Goal: Task Accomplishment & Management: Use online tool/utility

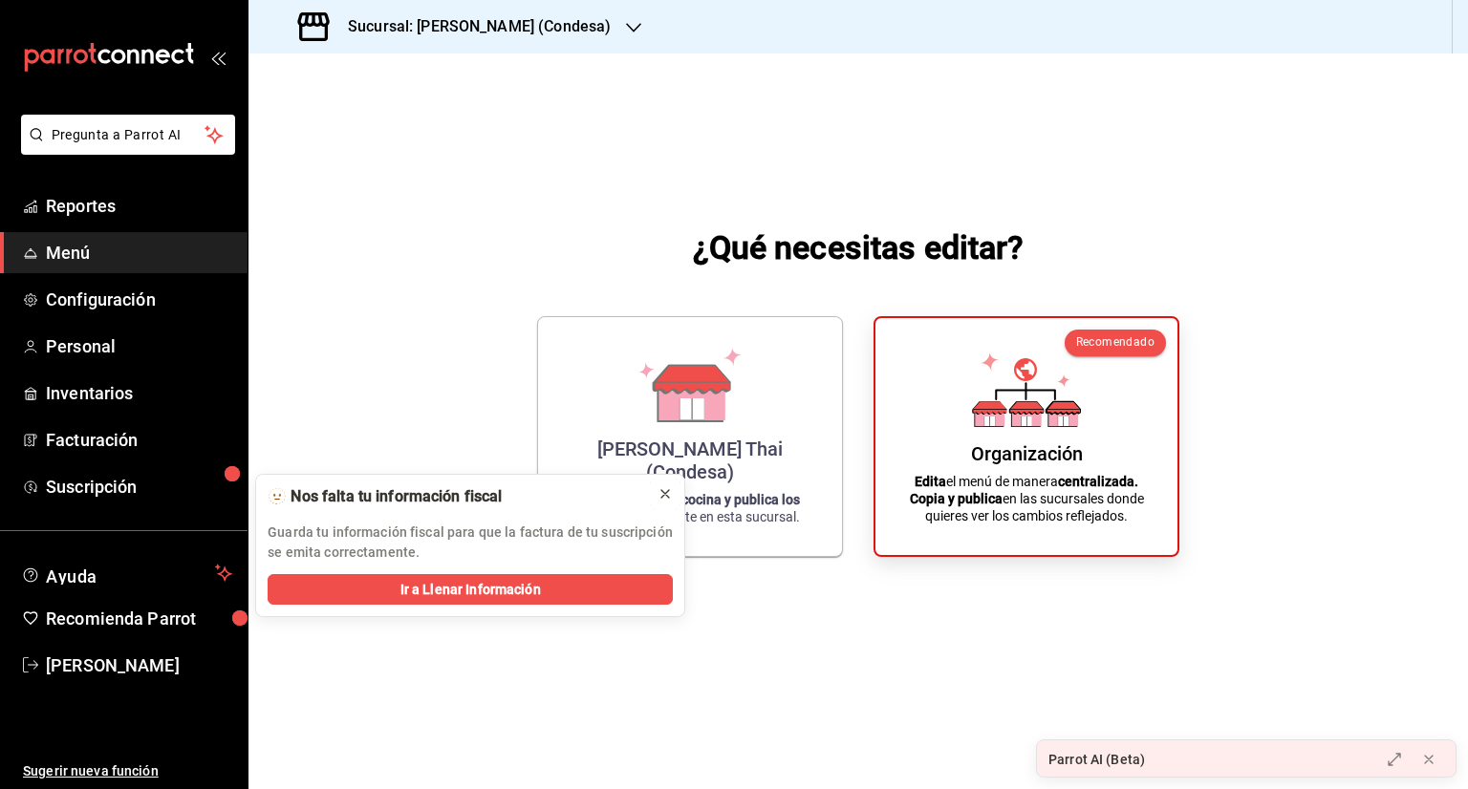
click at [673, 490] on button at bounding box center [665, 494] width 31 height 31
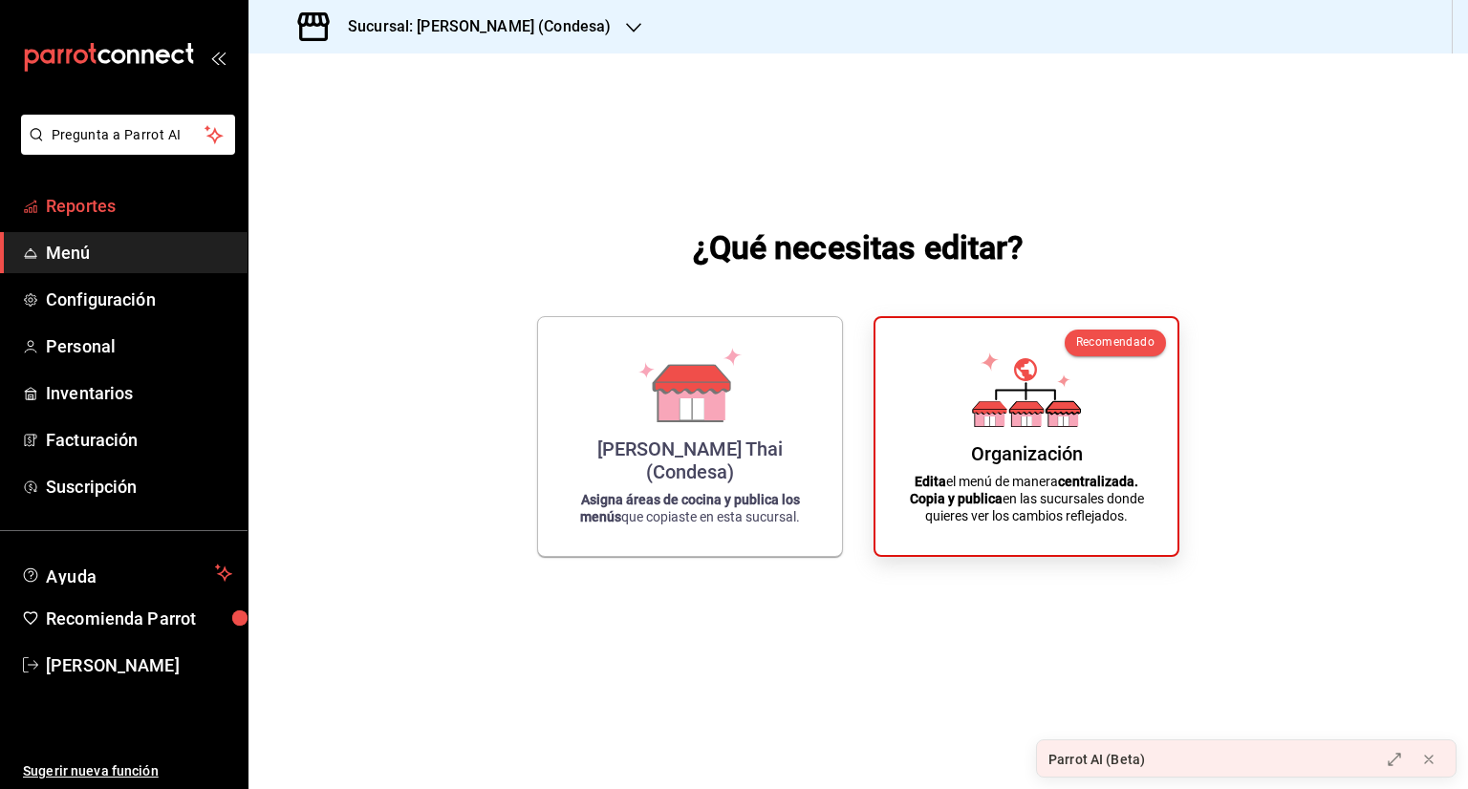
click at [96, 216] on span "Reportes" at bounding box center [139, 206] width 186 height 26
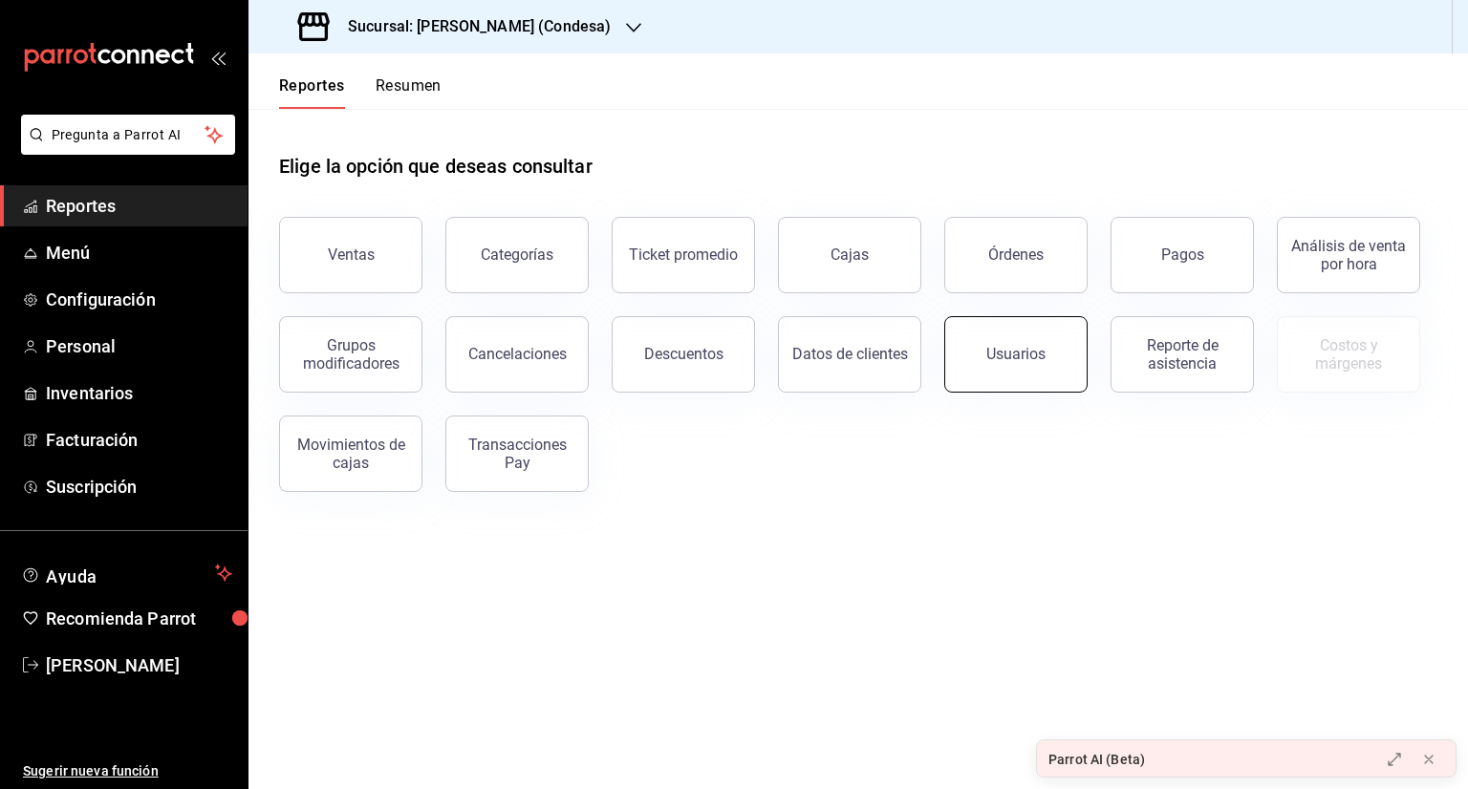
click at [1011, 360] on div "Usuarios" at bounding box center [1015, 354] width 59 height 18
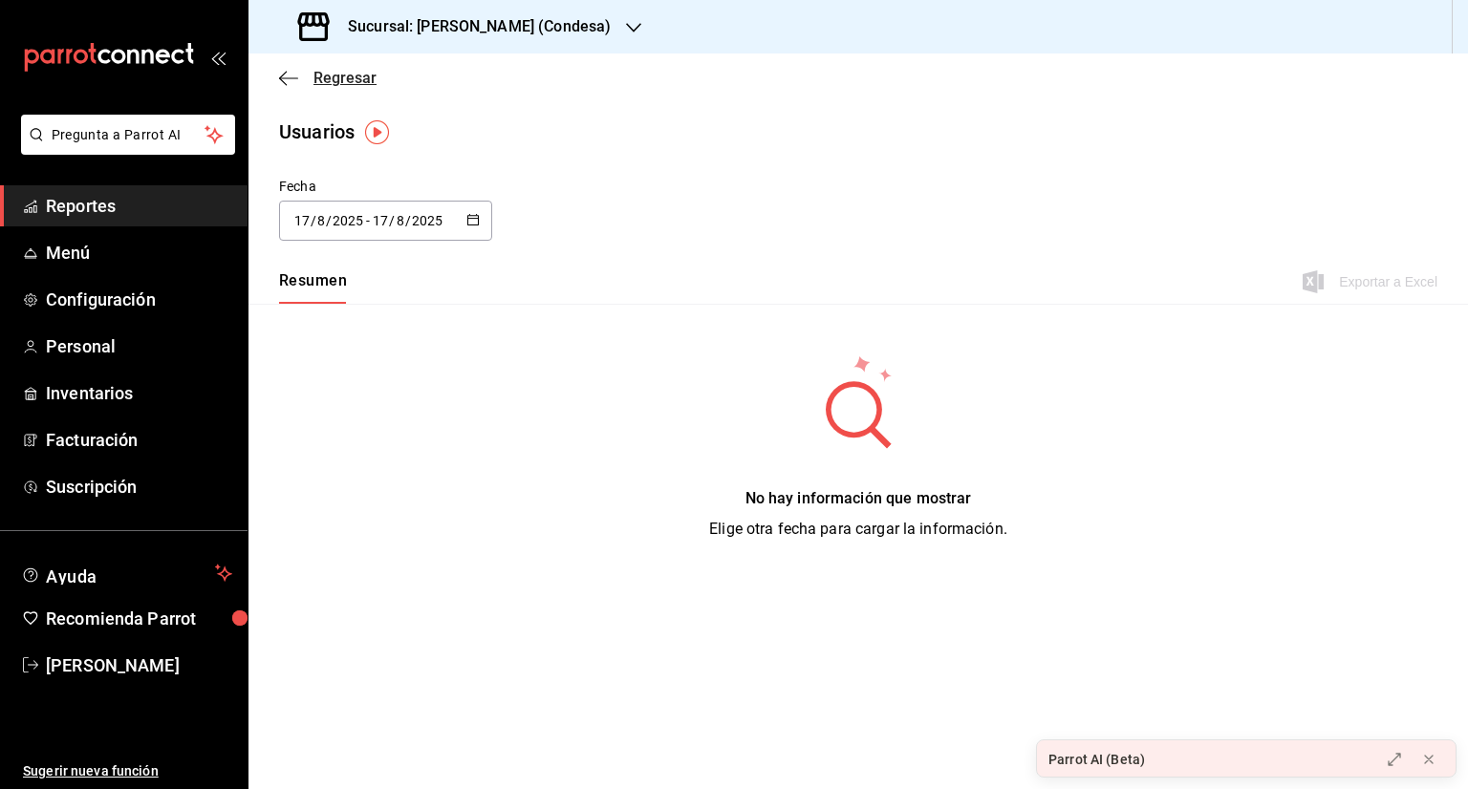
click at [297, 86] on span "Regresar" at bounding box center [327, 78] width 97 height 18
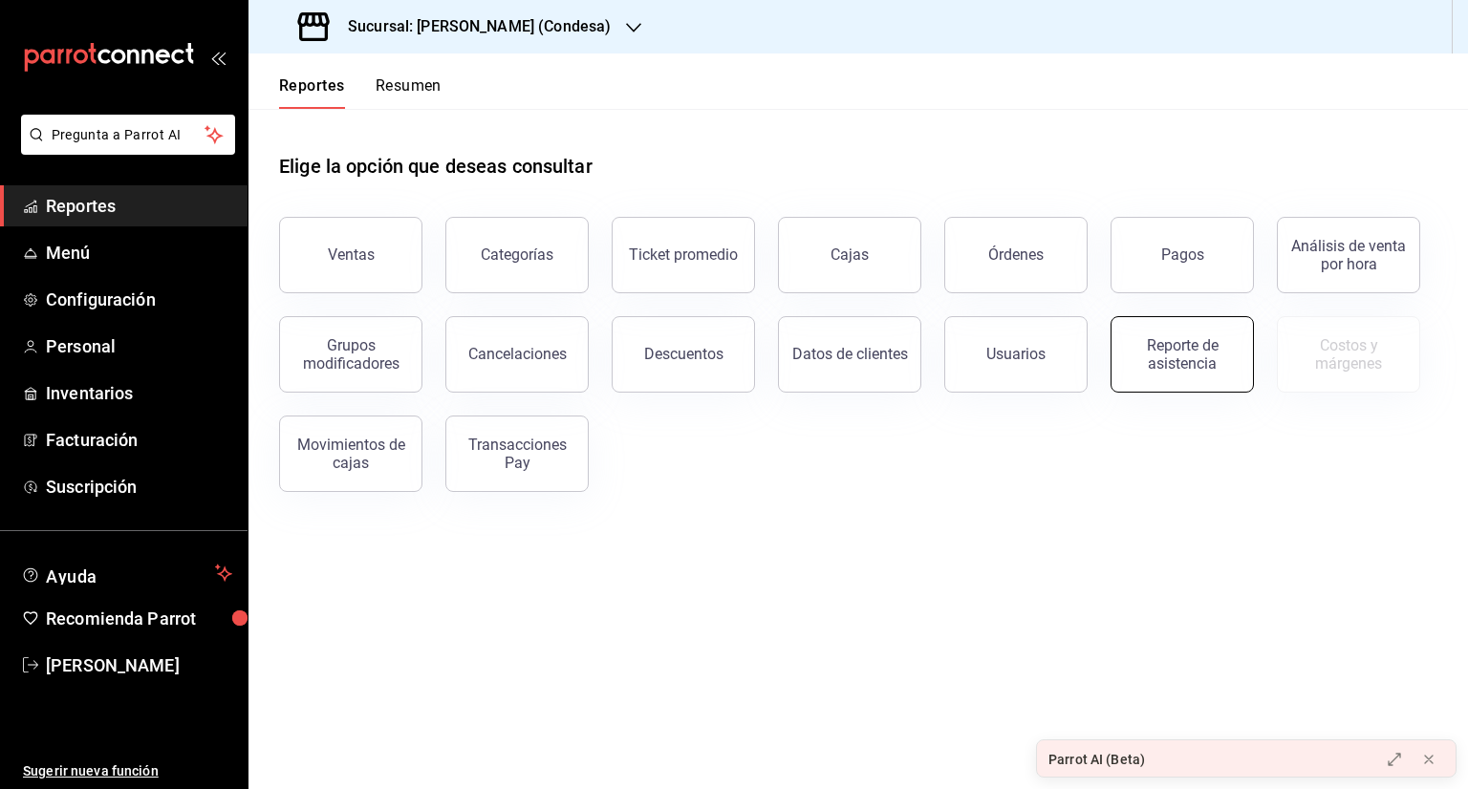
click at [1222, 381] on button "Reporte de asistencia" at bounding box center [1181, 354] width 143 height 76
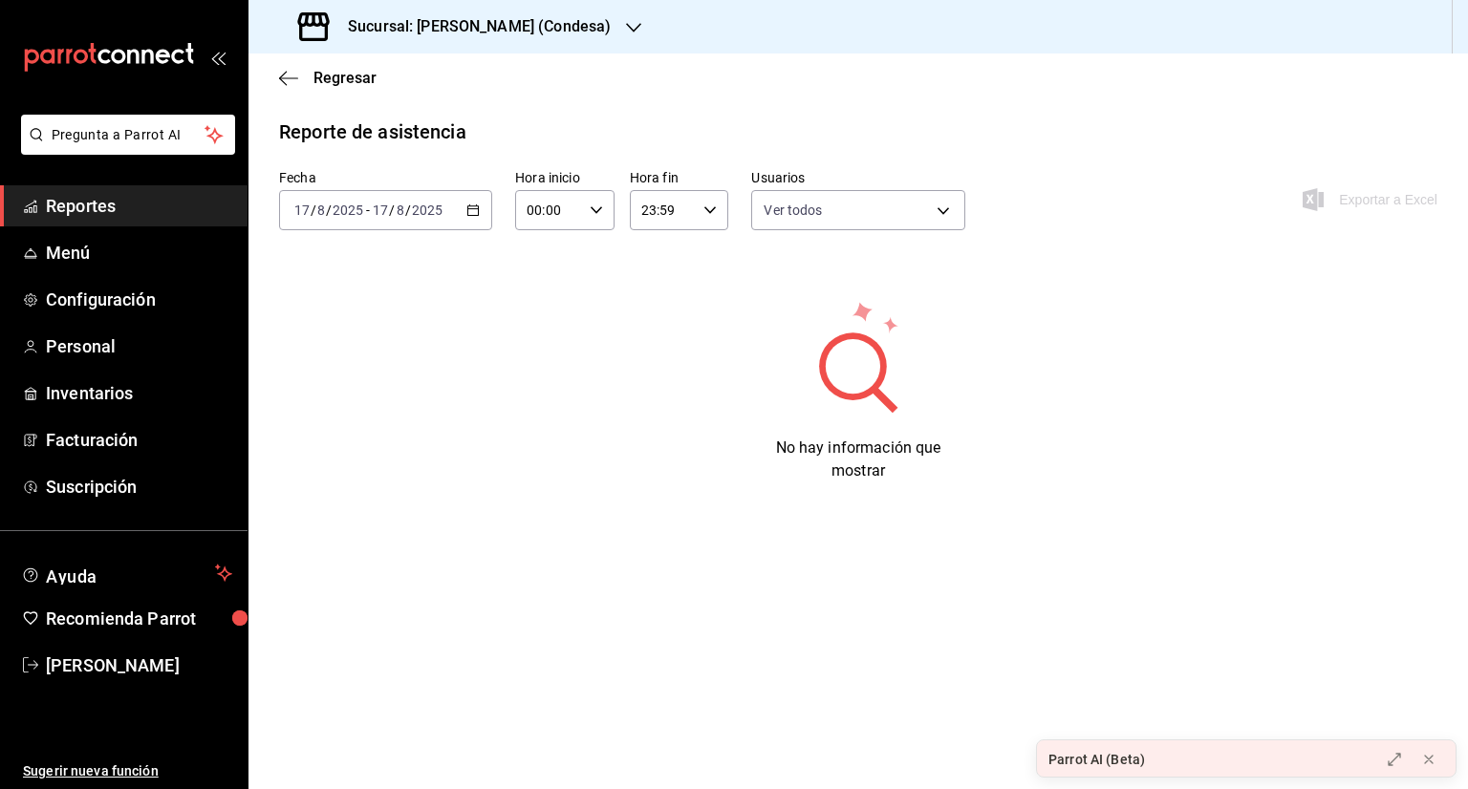
click at [318, 227] on div "[DATE] [DATE] - [DATE] [DATE]" at bounding box center [385, 210] width 213 height 40
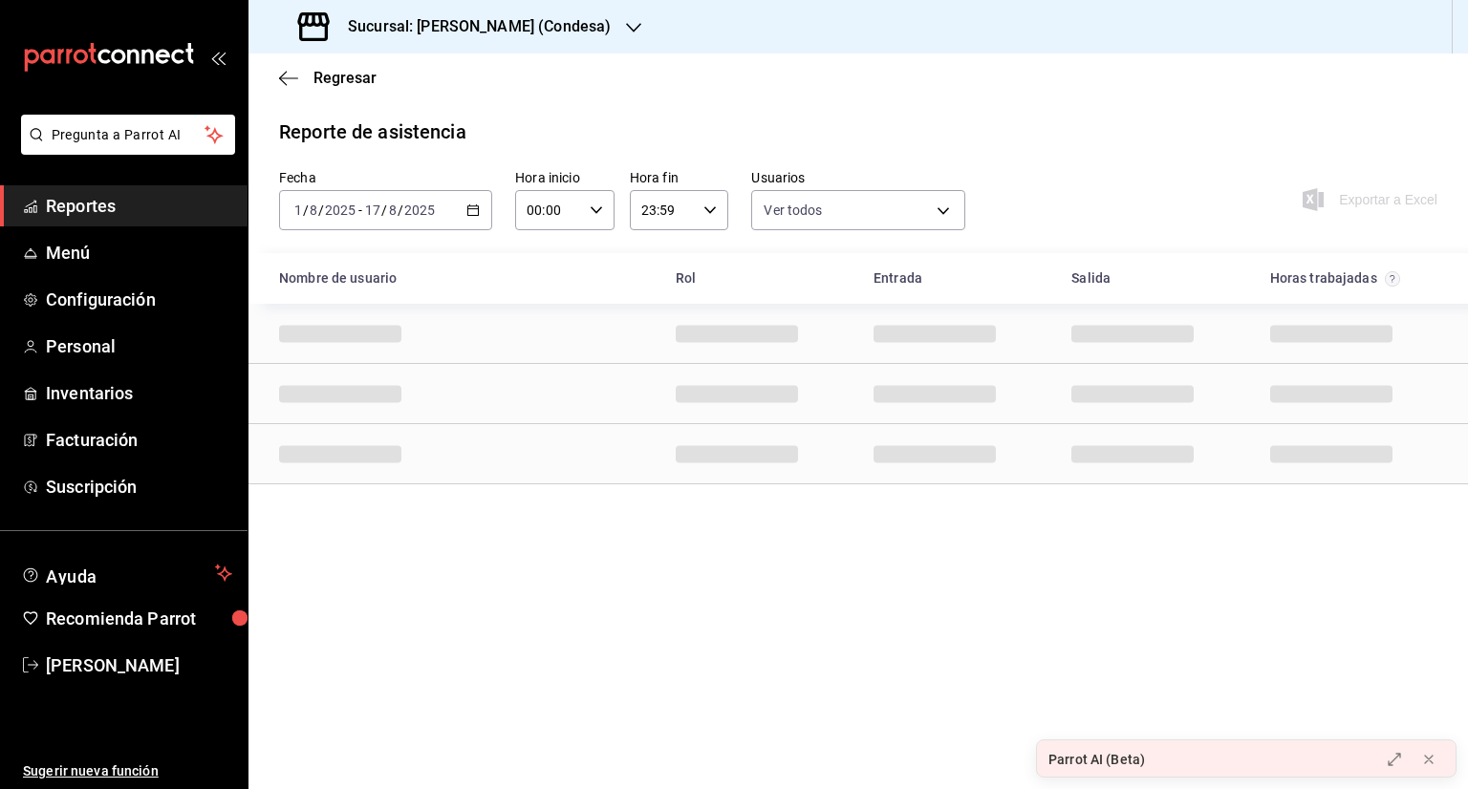
click at [303, 205] on span "/" at bounding box center [306, 210] width 6 height 15
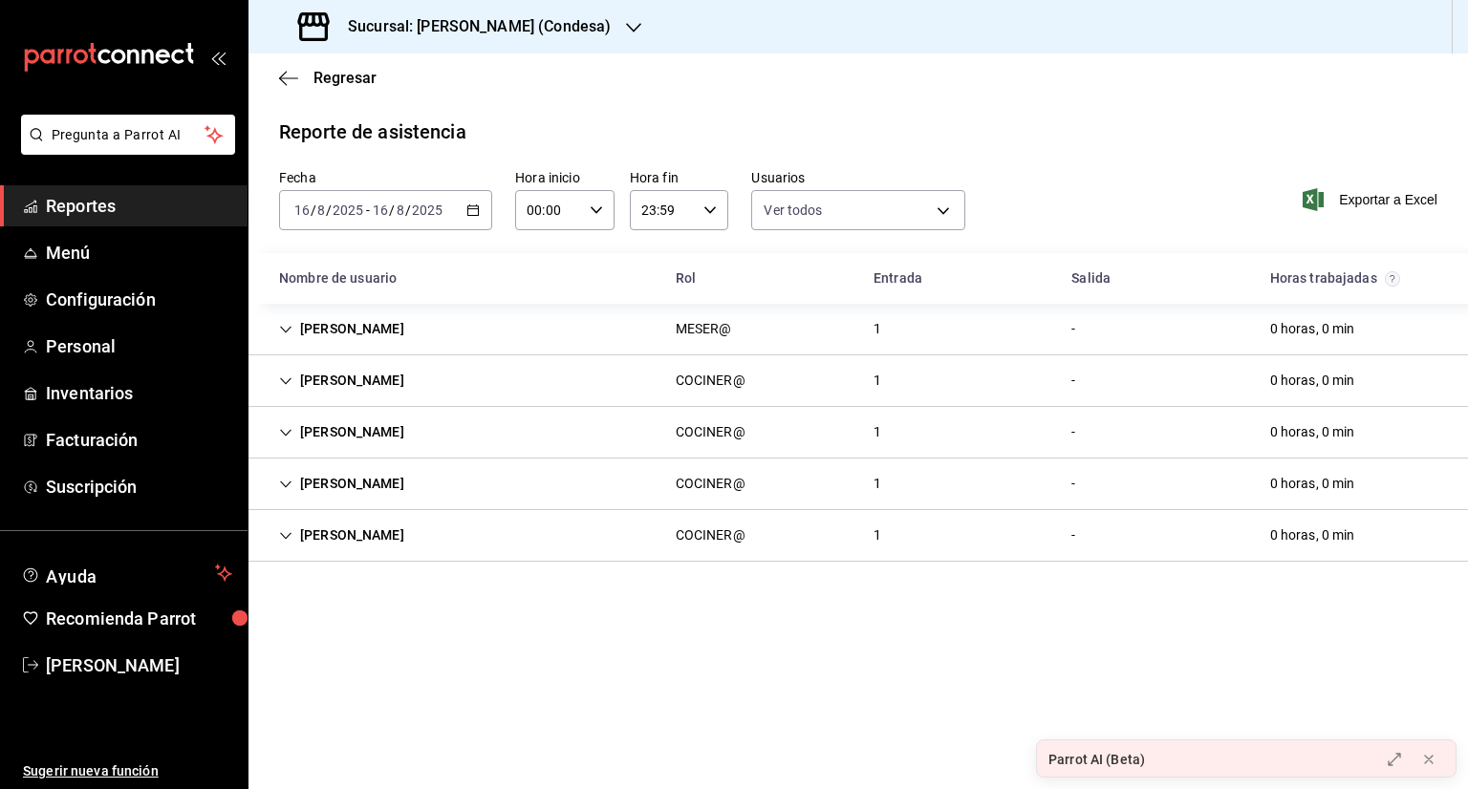
click at [349, 516] on div "[PERSON_NAME] COCINER@ 1 - 0 horas, 0 min" at bounding box center [857, 536] width 1219 height 52
click at [1333, 202] on span "Exportar a Excel" at bounding box center [1371, 199] width 131 height 23
click at [554, 212] on input "00:00" at bounding box center [548, 210] width 67 height 38
click at [1008, 160] on div at bounding box center [734, 394] width 1468 height 789
click at [626, 28] on icon "button" at bounding box center [633, 27] width 15 height 15
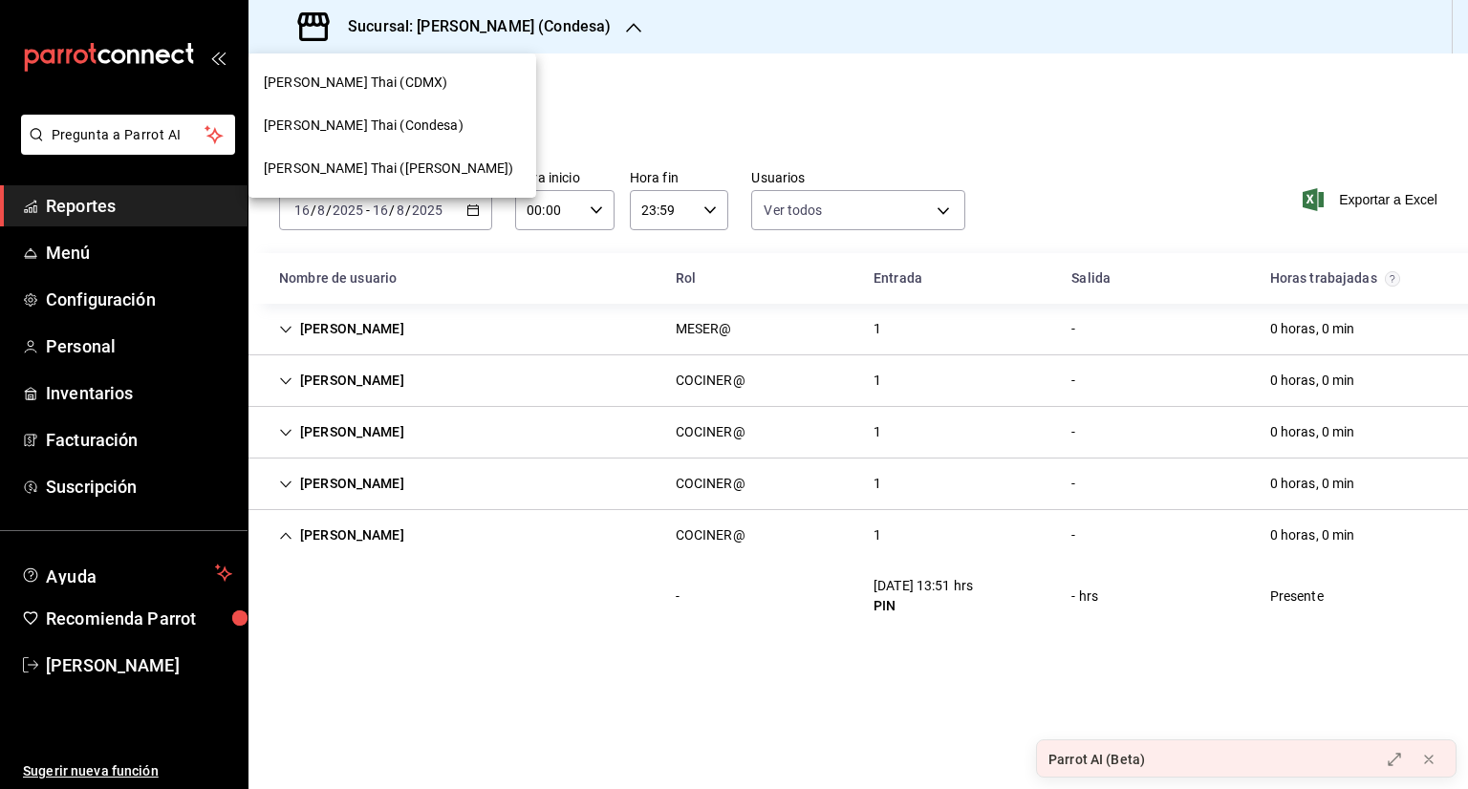
click at [478, 83] on div "[PERSON_NAME] Thai (CDMX)" at bounding box center [392, 83] width 257 height 20
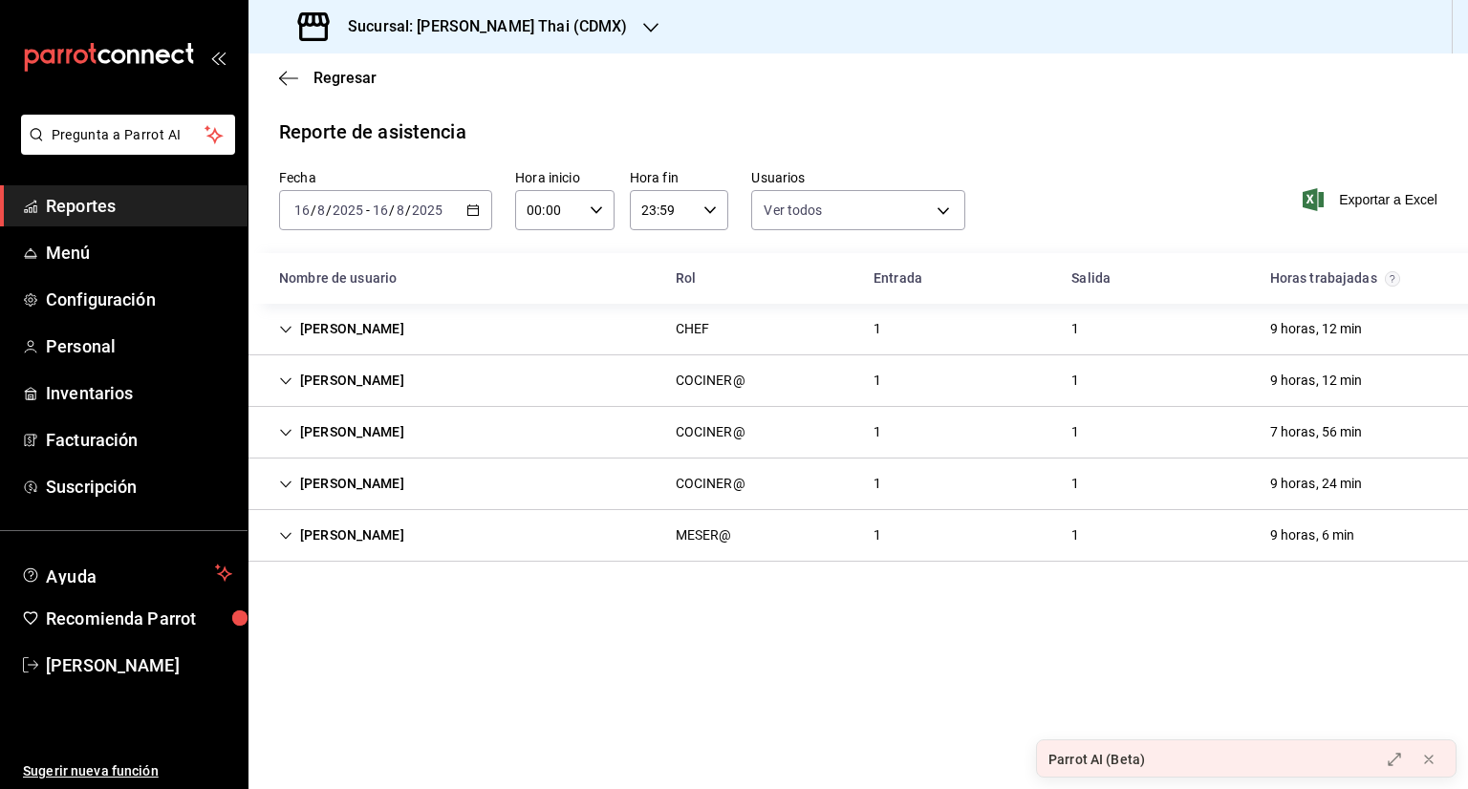
click at [539, 34] on div "Sucursal: [PERSON_NAME] Thai (CDMX)" at bounding box center [465, 27] width 402 height 54
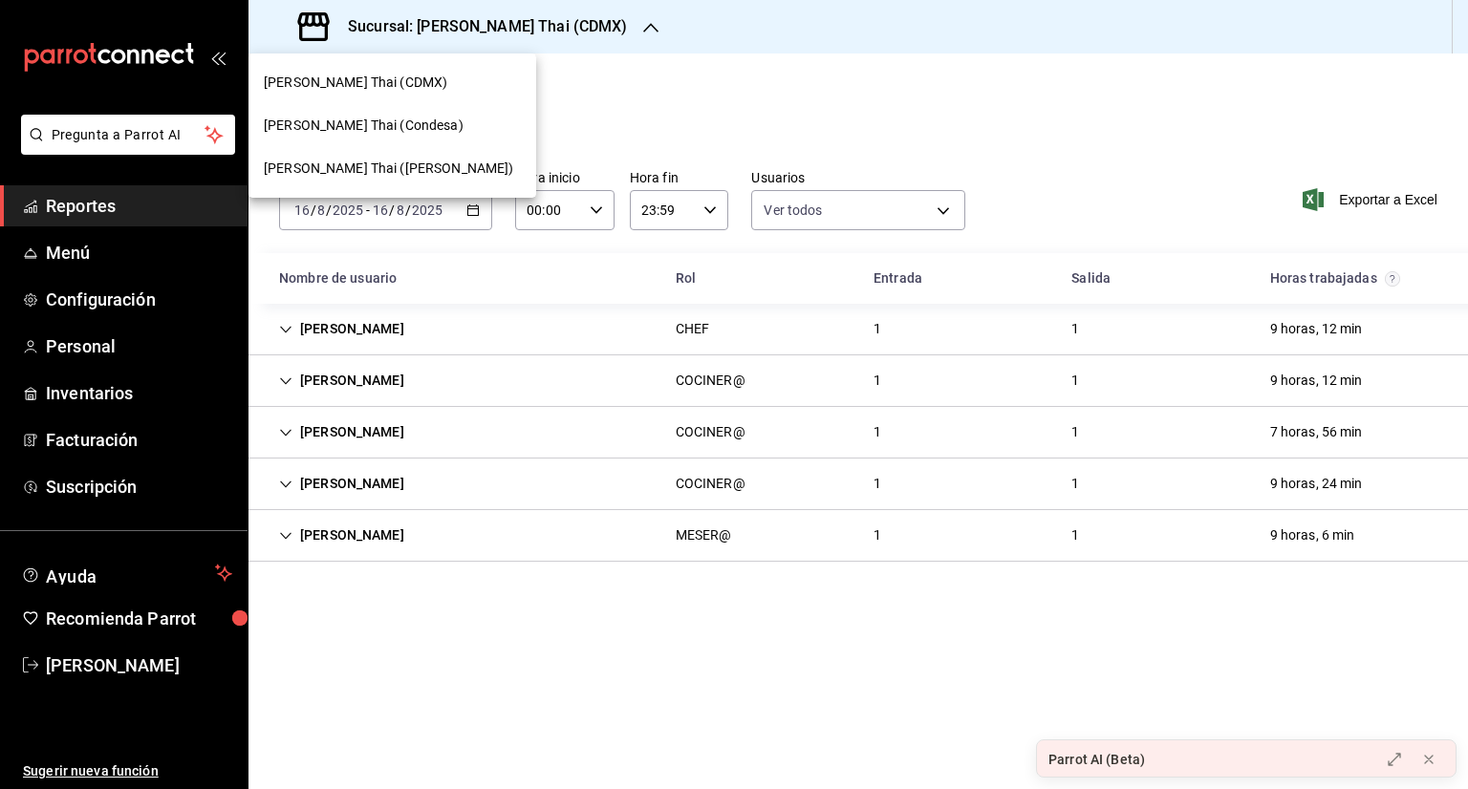
click at [476, 167] on div "[PERSON_NAME] Thai ([PERSON_NAME])" at bounding box center [392, 169] width 257 height 20
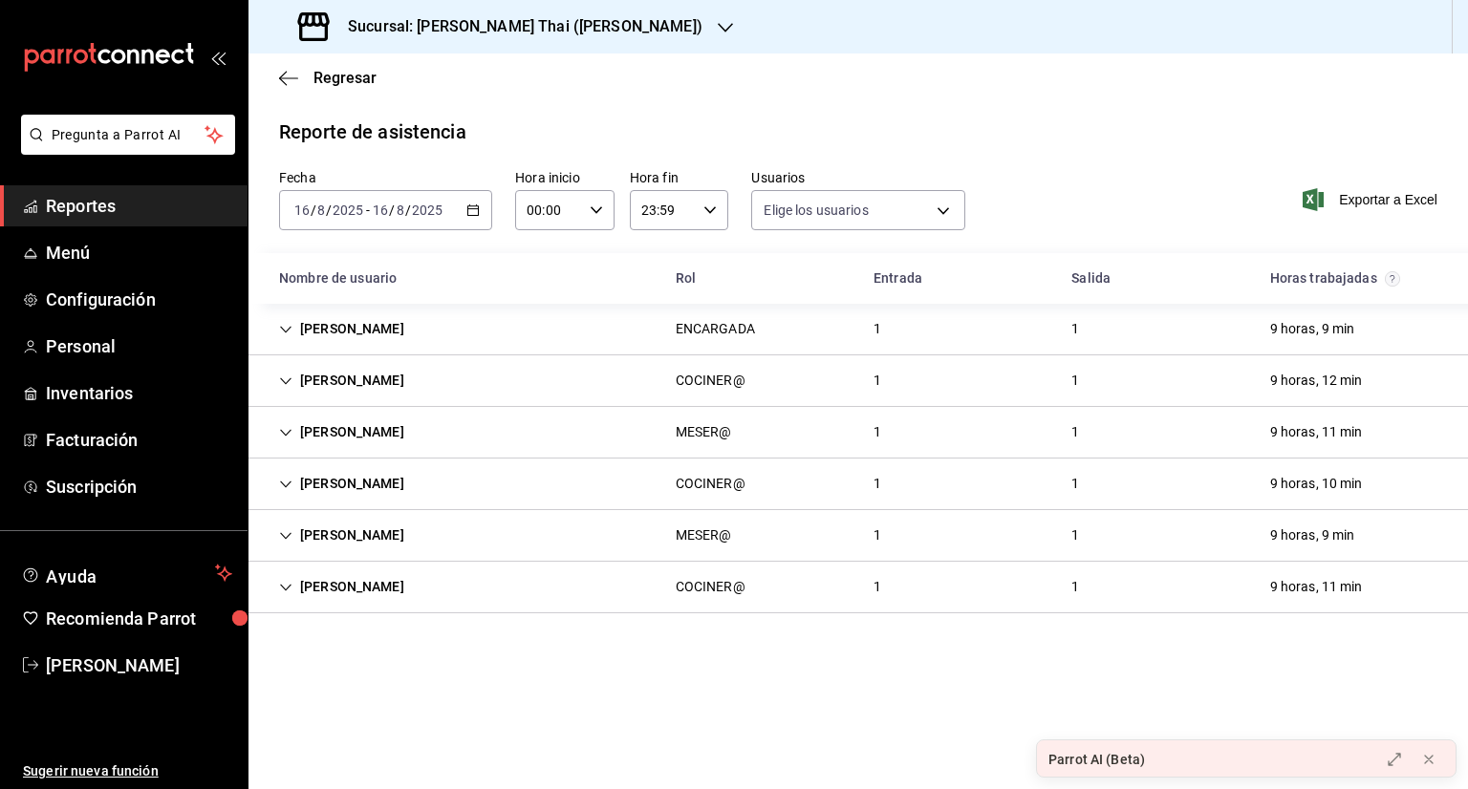
type input "f8be612b-7ef2-4cd9-9156-5248d8be5338,d461058e-c2b1-485a-81c5-f38dcfdd4f5c,ea7a7…"
click at [536, 20] on h3 "Sucursal: [PERSON_NAME] Thai ([PERSON_NAME])" at bounding box center [518, 26] width 370 height 23
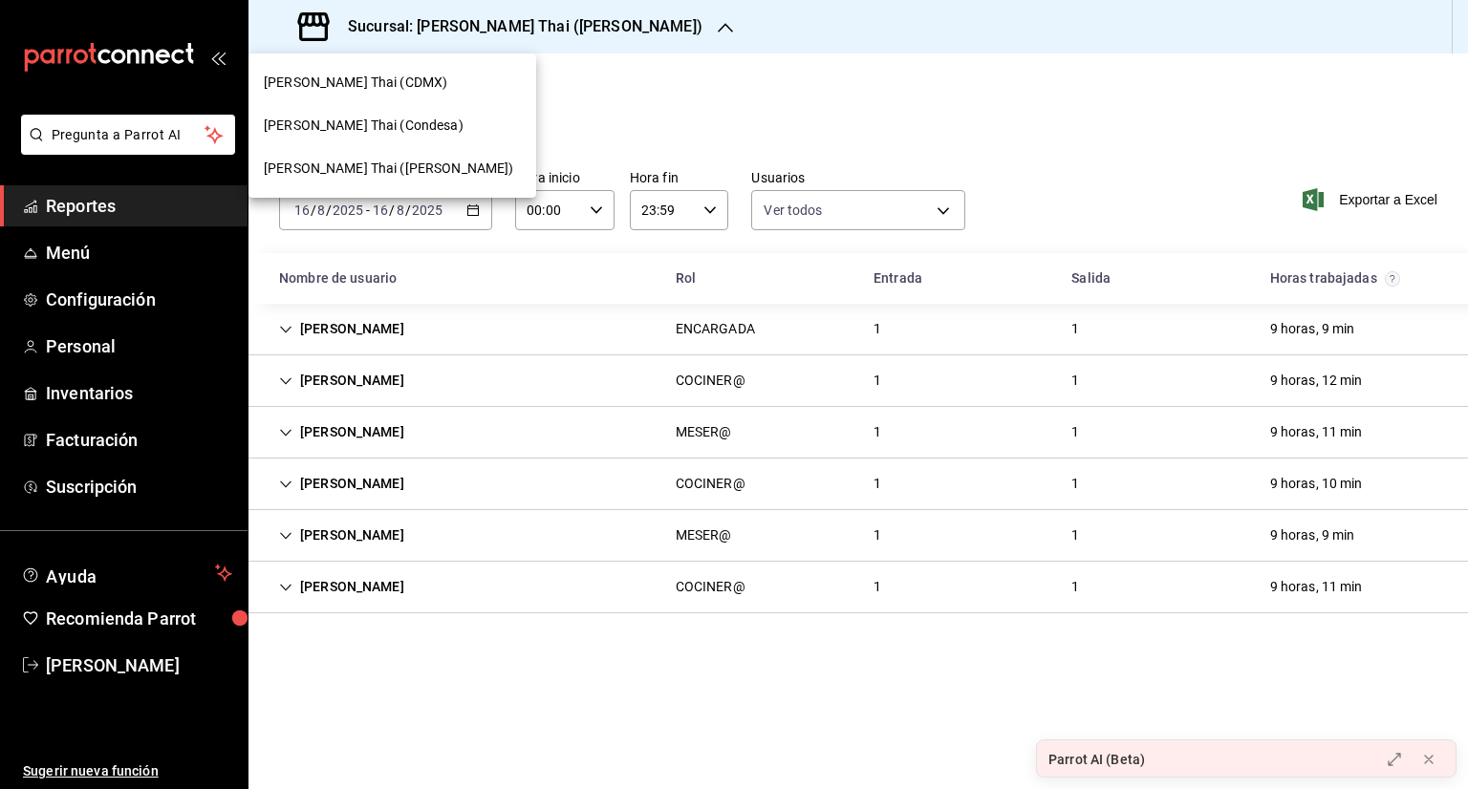
click at [466, 132] on div "[PERSON_NAME] Thai (Condesa)" at bounding box center [392, 126] width 257 height 20
